Goal: Find specific page/section: Find specific page/section

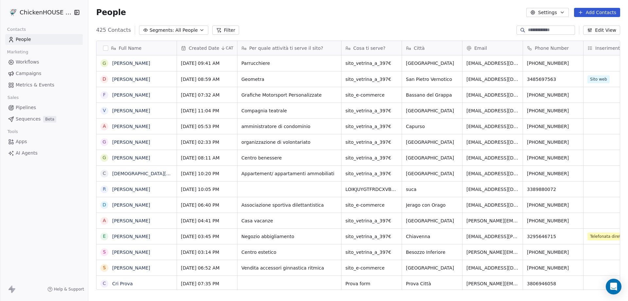
scroll to position [259, 535]
click at [118, 64] on link "[PERSON_NAME]" at bounding box center [131, 63] width 38 height 5
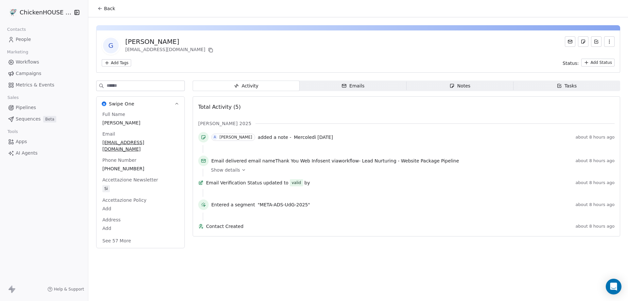
click at [467, 90] on span "Notes Notes" at bounding box center [460, 85] width 107 height 10
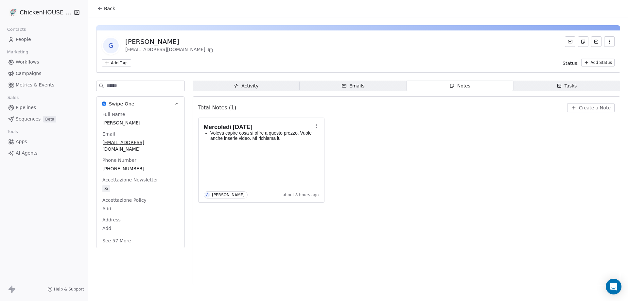
click at [24, 37] on span "People" at bounding box center [23, 39] width 15 height 7
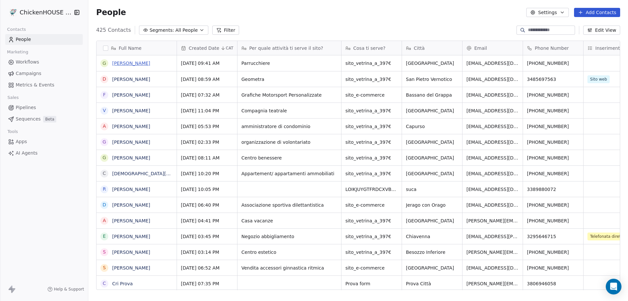
scroll to position [259, 535]
